Goal: Task Accomplishment & Management: Complete application form

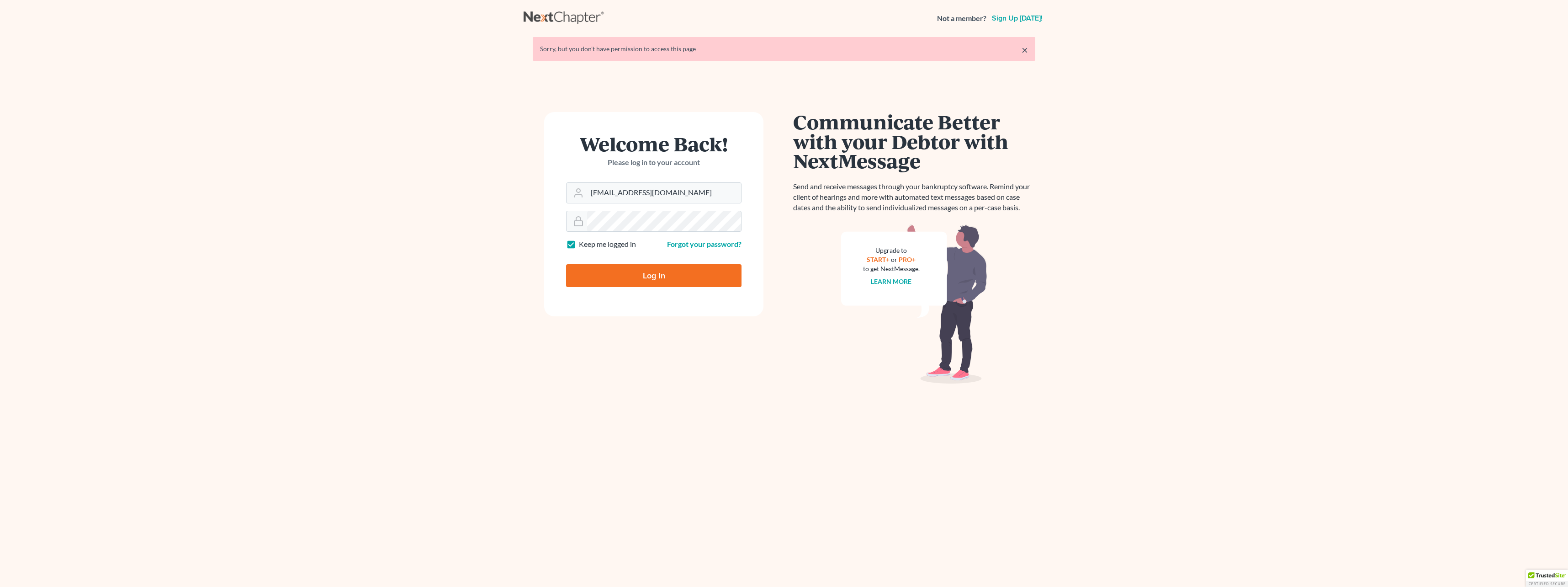
click at [626, 268] on input "Log In" at bounding box center [653, 276] width 175 height 22
type input "Thinking..."
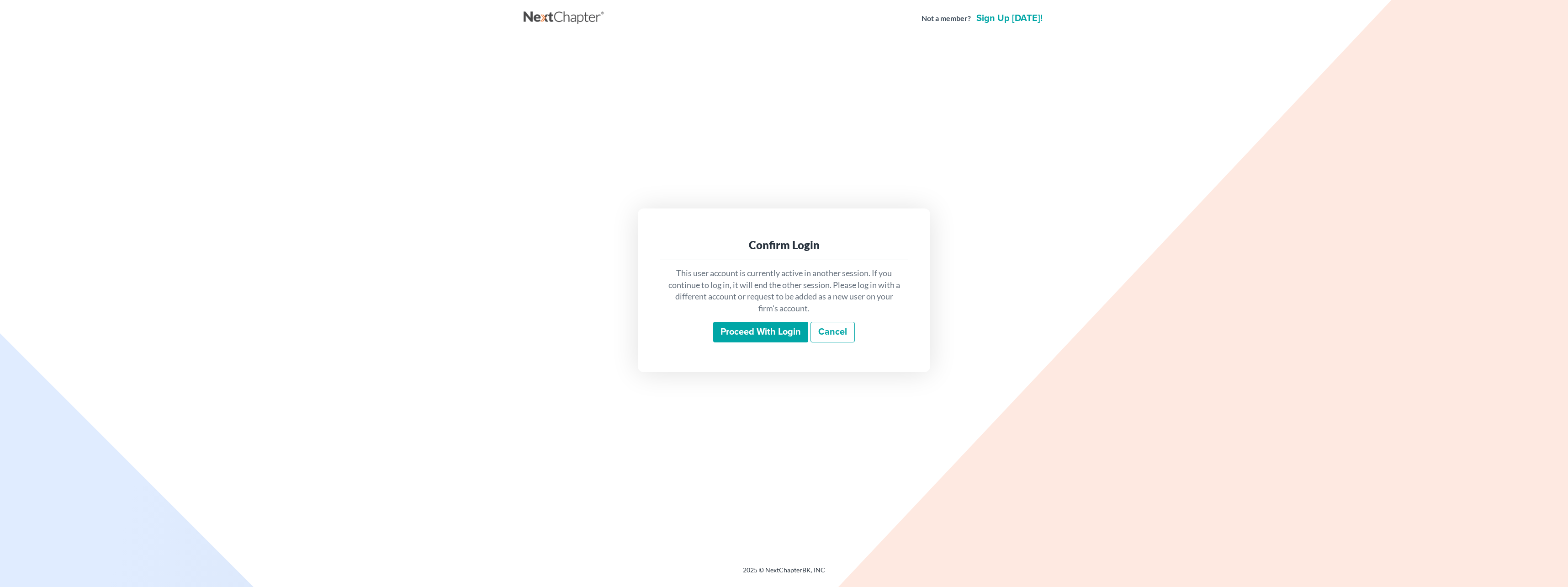
click at [850, 329] on link "Cancel" at bounding box center [832, 332] width 44 height 21
